Goal: Information Seeking & Learning: Learn about a topic

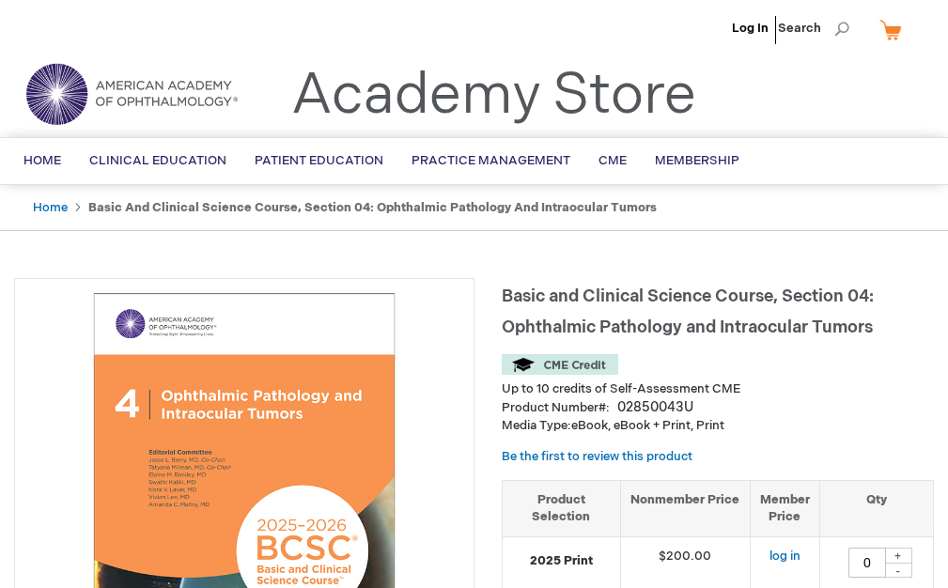
type input "0"
click at [349, 409] on img at bounding box center [244, 511] width 440 height 440
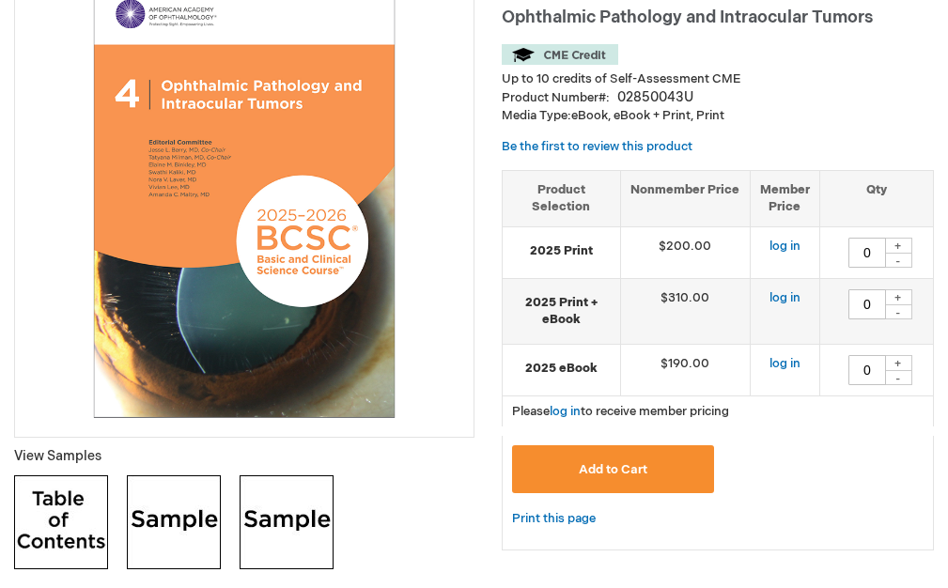
scroll to position [376, 0]
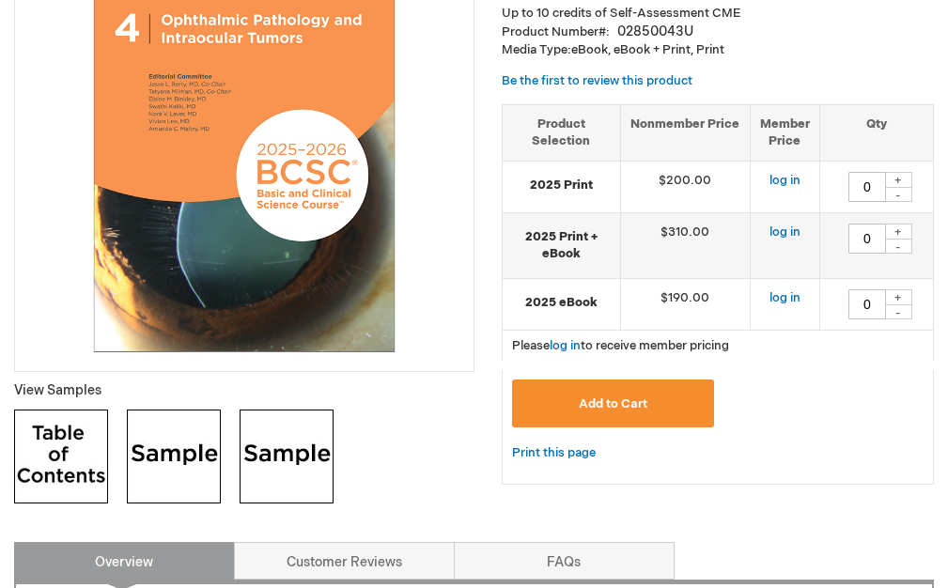
click at [272, 247] on img at bounding box center [244, 135] width 440 height 440
click at [205, 468] on img at bounding box center [174, 456] width 94 height 94
click at [282, 473] on img at bounding box center [286, 456] width 94 height 94
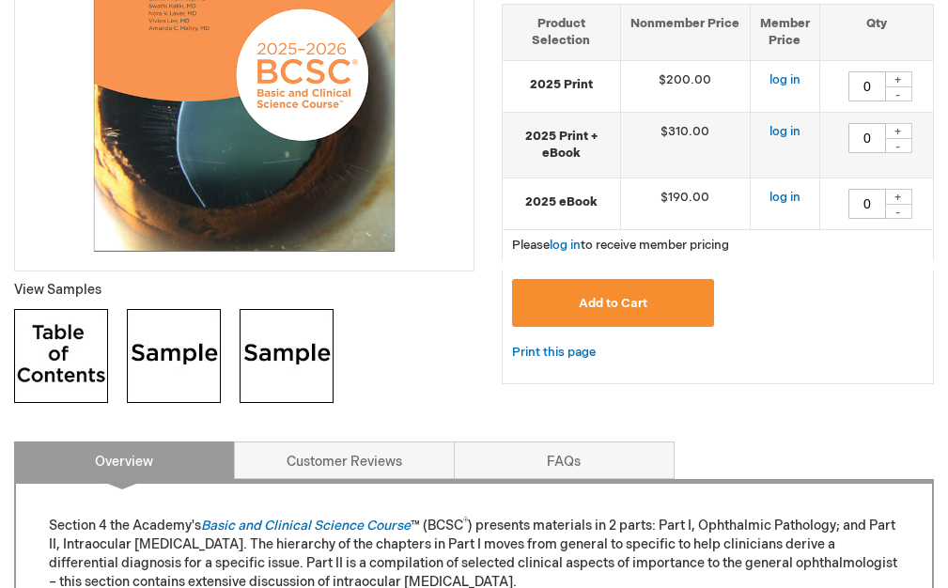
scroll to position [751, 0]
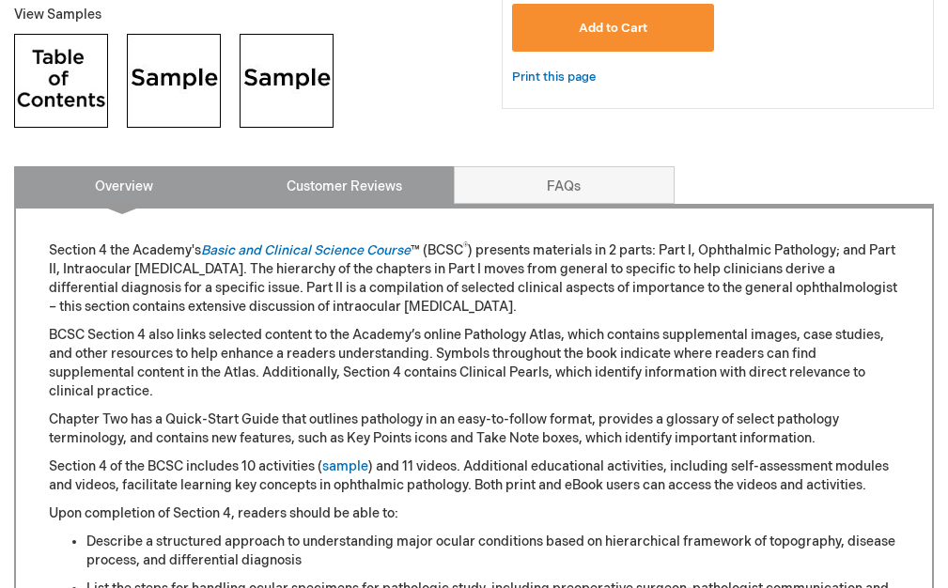
click at [357, 193] on link "Customer Reviews" at bounding box center [344, 185] width 221 height 38
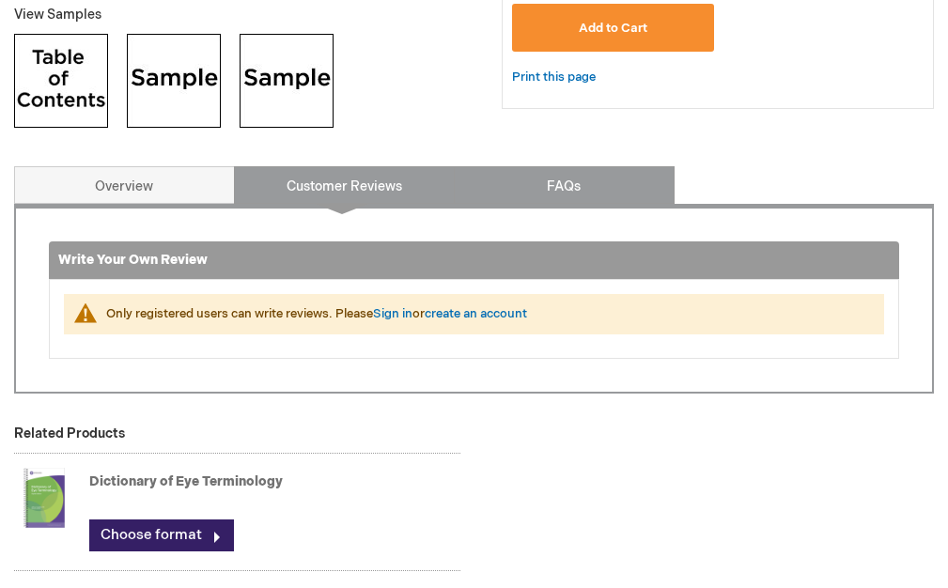
click at [559, 194] on link "FAQs" at bounding box center [564, 185] width 221 height 38
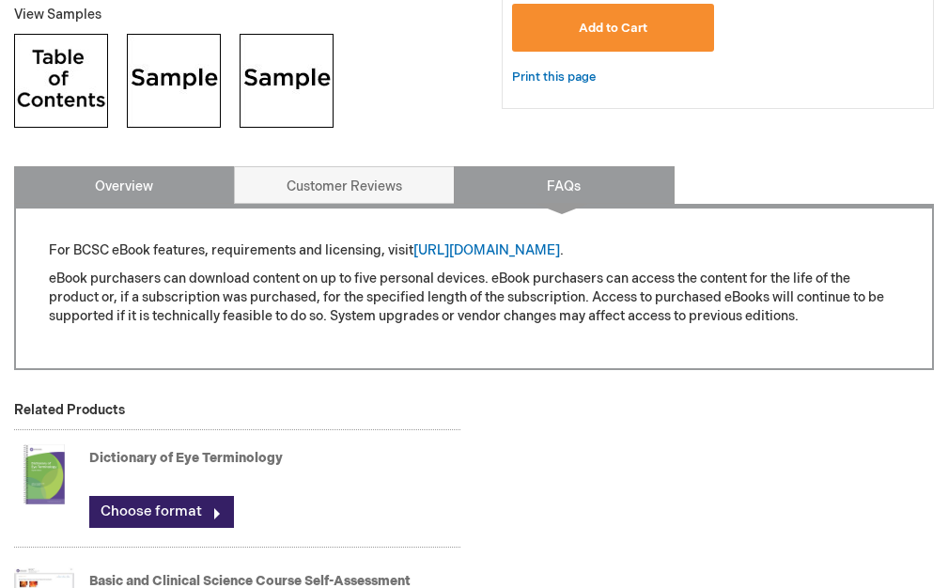
click at [153, 204] on link "Overview" at bounding box center [124, 185] width 221 height 38
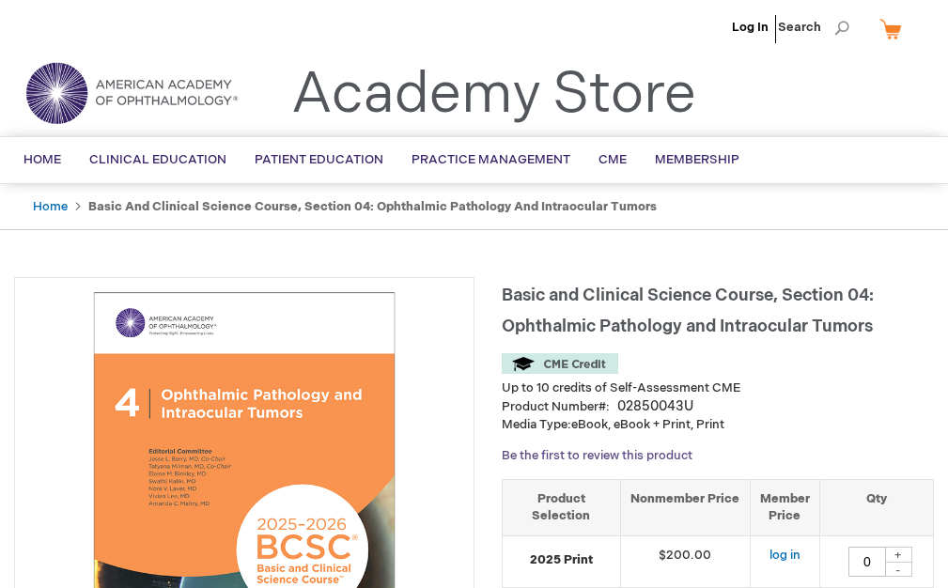
scroll to position [0, 0]
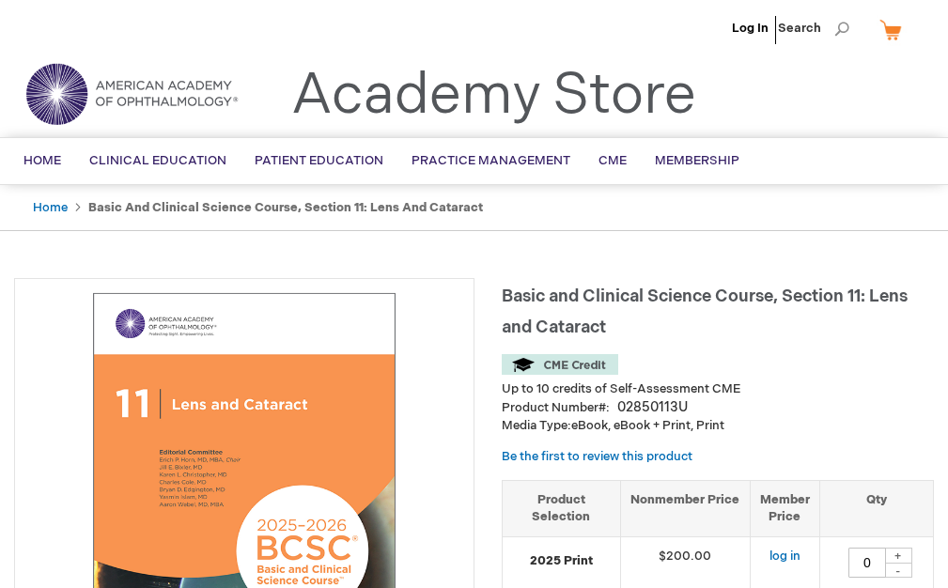
scroll to position [282, 0]
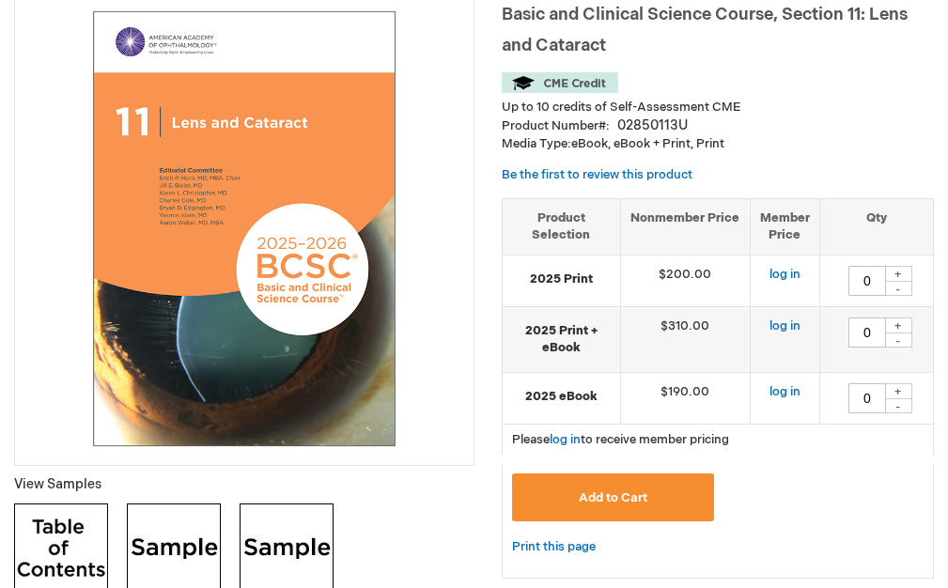
click at [204, 284] on img at bounding box center [244, 229] width 440 height 440
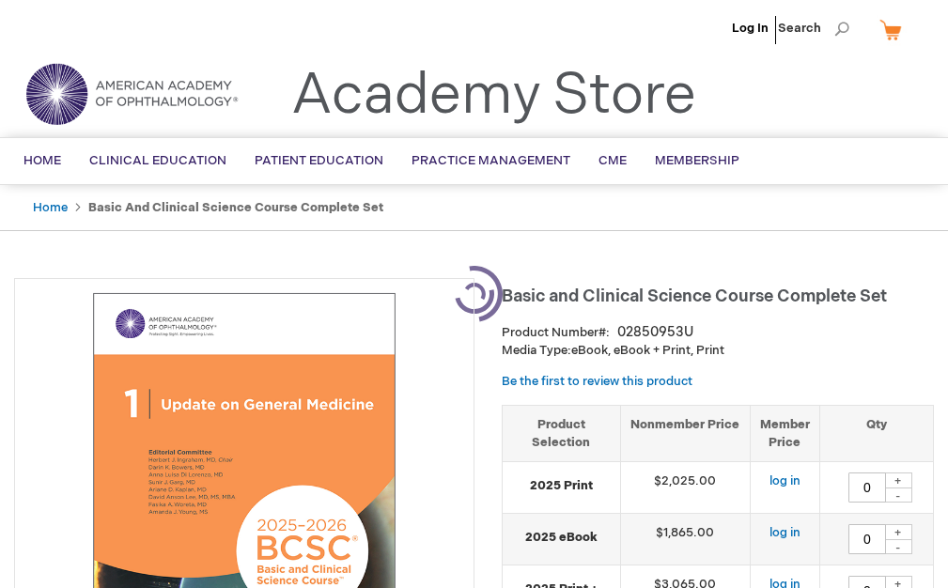
type input "0"
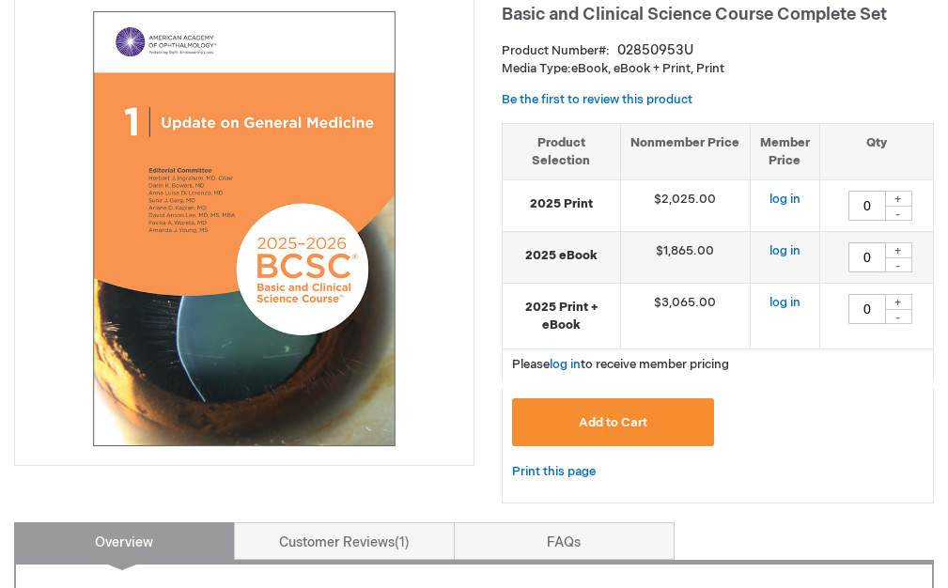
click at [336, 310] on img at bounding box center [244, 229] width 440 height 440
